Goal: Task Accomplishment & Management: Complete application form

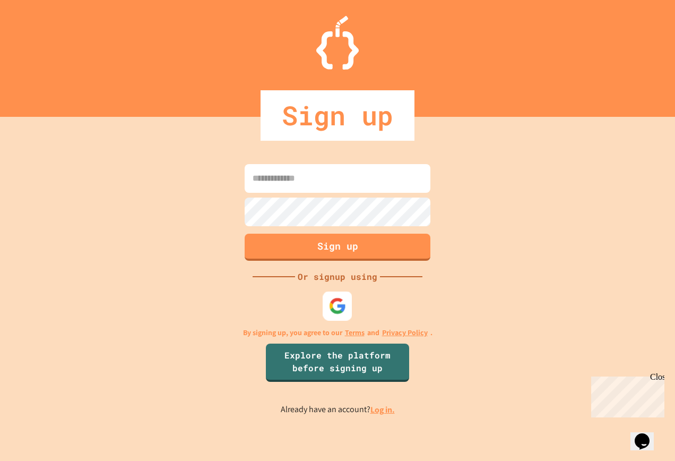
click at [332, 302] on img at bounding box center [338, 306] width 18 height 18
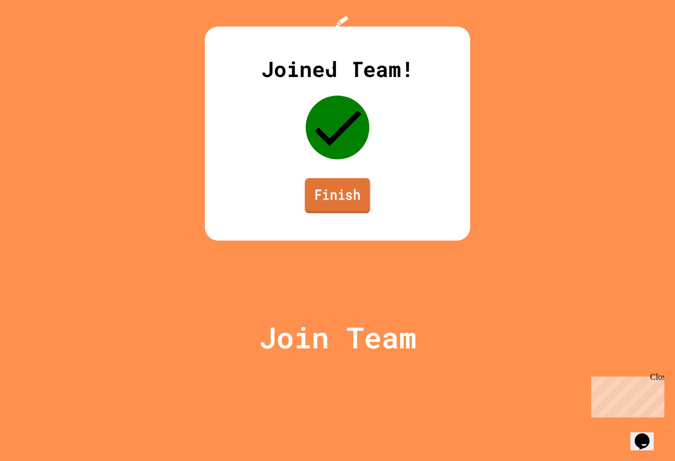
click at [343, 213] on link "Finish" at bounding box center [337, 195] width 65 height 35
